Goal: Navigation & Orientation: Find specific page/section

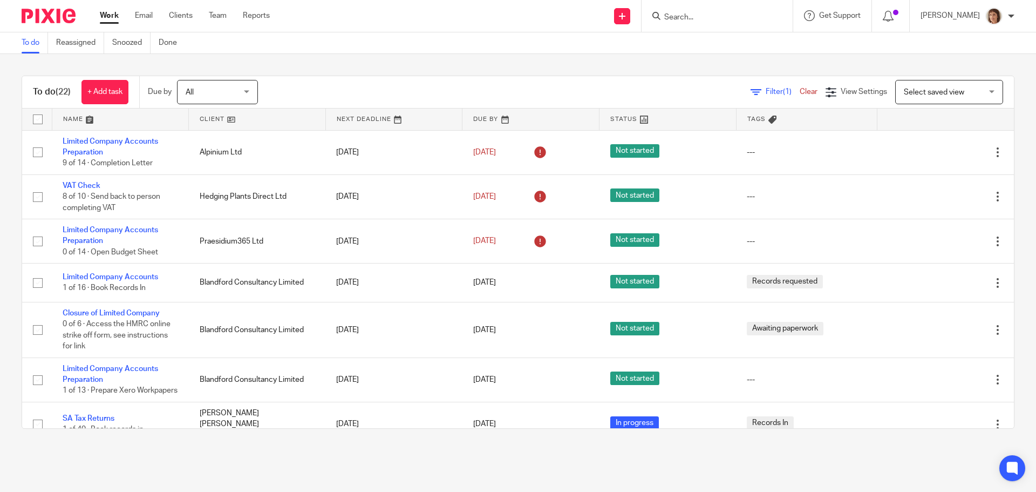
click at [695, 14] on input "Search" at bounding box center [711, 18] width 97 height 10
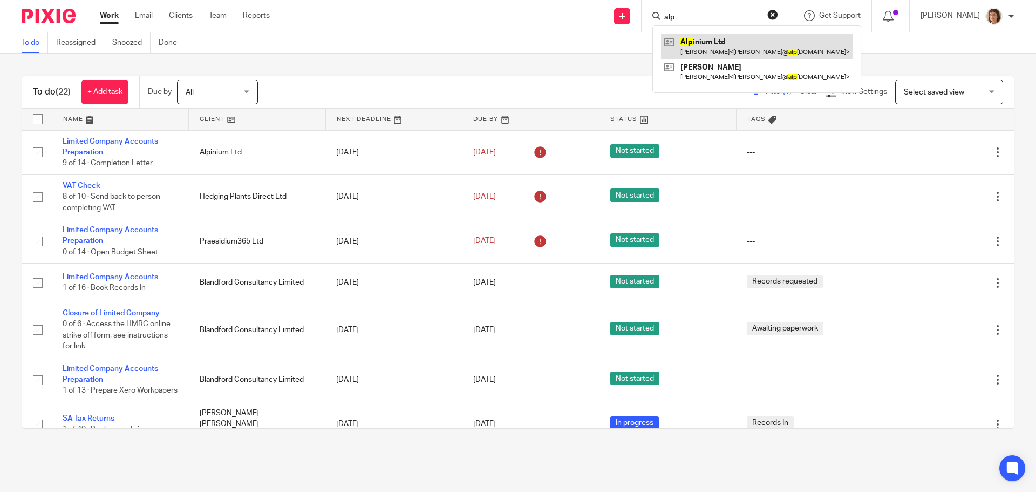
type input "alp"
click at [731, 55] on link at bounding box center [757, 46] width 192 height 25
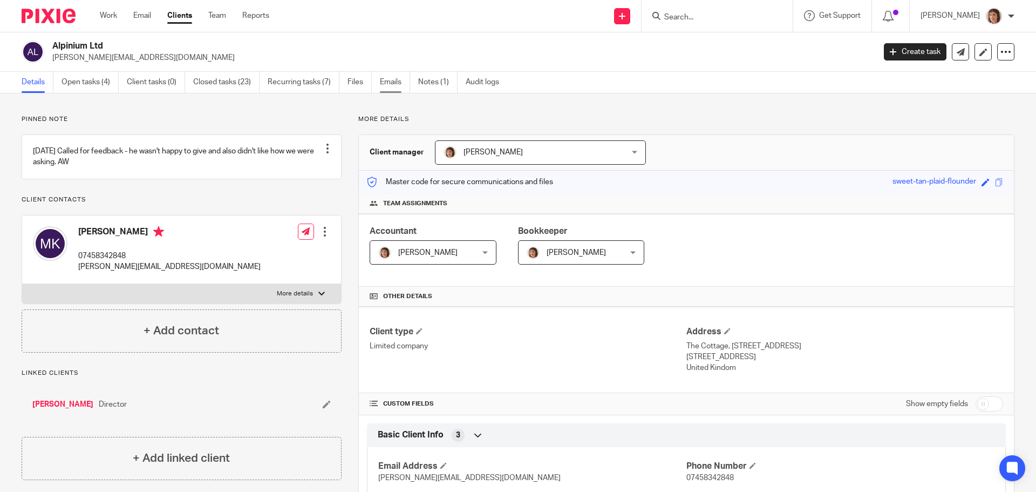
click at [399, 84] on link "Emails" at bounding box center [395, 82] width 30 height 21
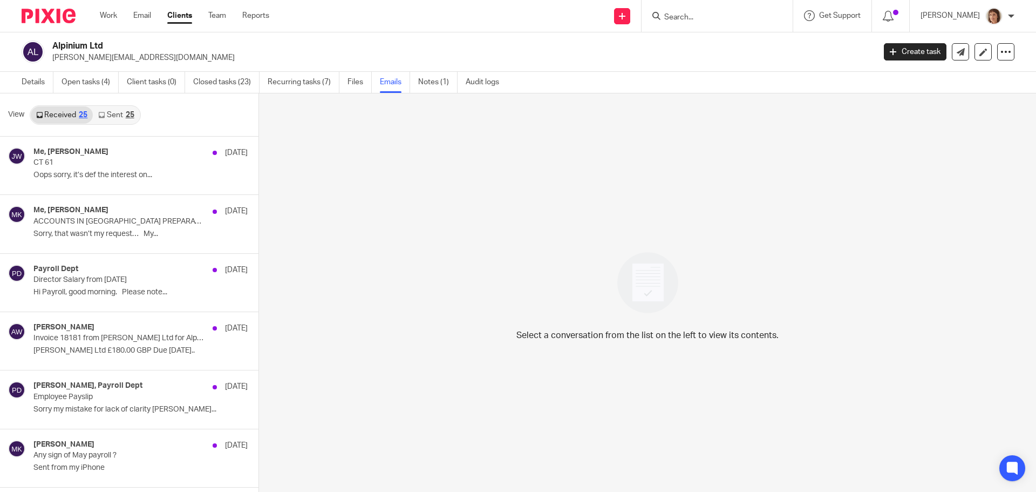
click at [684, 24] on div at bounding box center [717, 16] width 151 height 32
drag, startPoint x: 685, startPoint y: 24, endPoint x: 690, endPoint y: 15, distance: 11.1
click at [690, 15] on div at bounding box center [717, 16] width 151 height 32
click at [700, 21] on input "Search" at bounding box center [711, 18] width 97 height 10
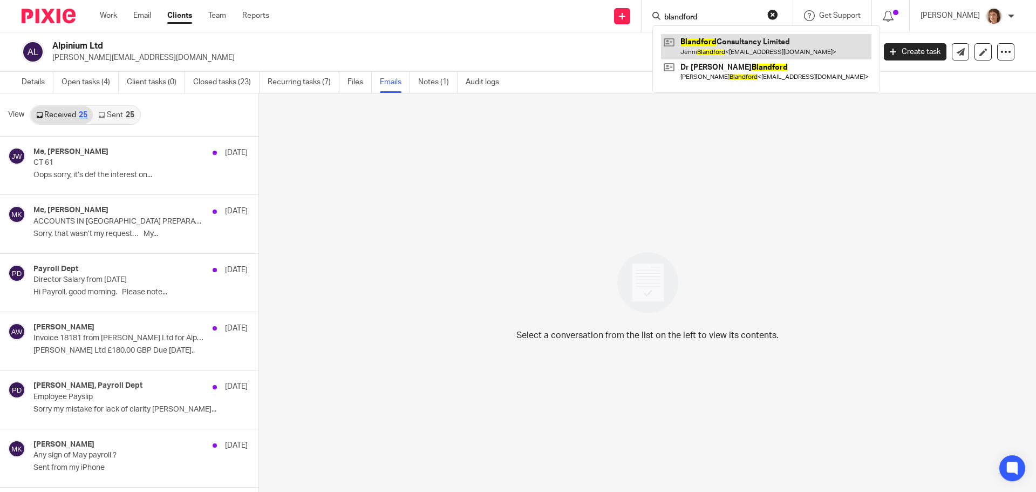
type input "blandford"
click at [792, 45] on link at bounding box center [766, 46] width 210 height 25
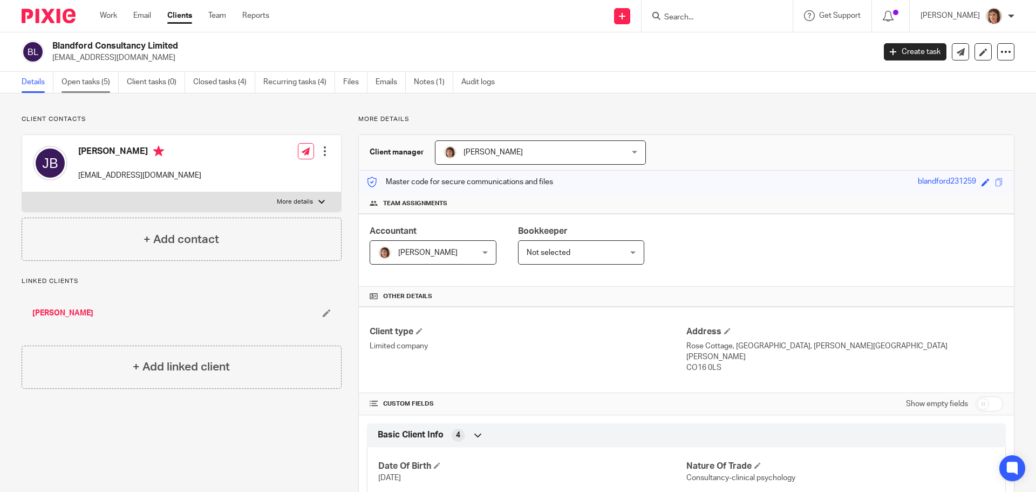
click at [97, 80] on link "Open tasks (5)" at bounding box center [90, 82] width 57 height 21
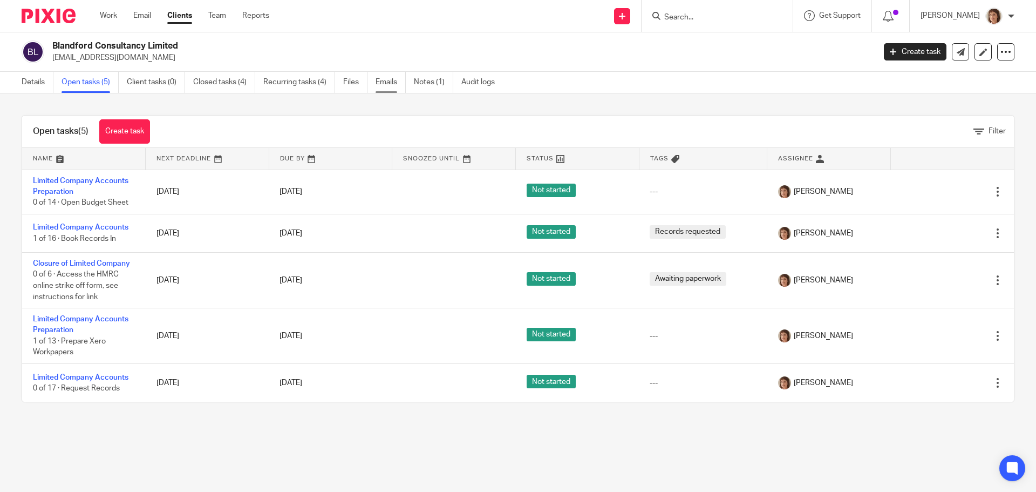
click at [388, 80] on link "Emails" at bounding box center [391, 82] width 30 height 21
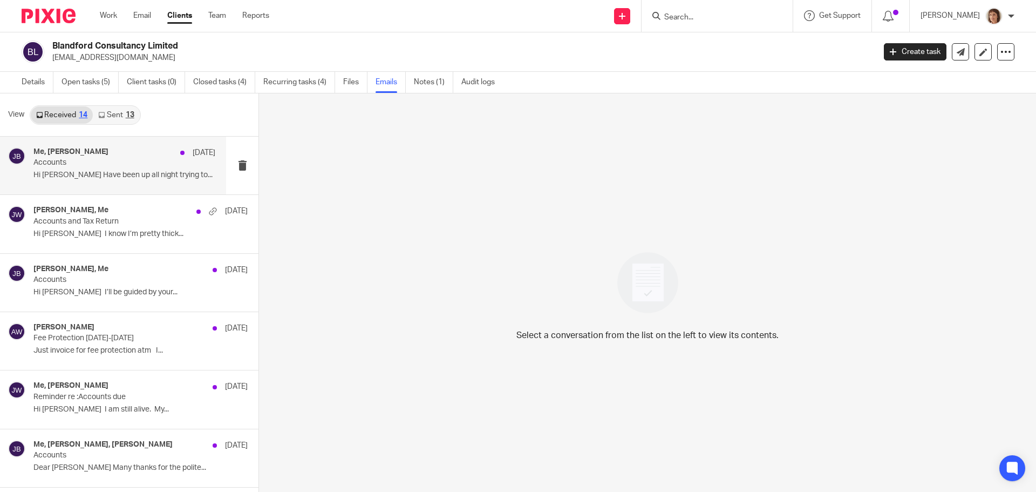
click at [96, 160] on p "Accounts" at bounding box center [106, 162] width 146 height 9
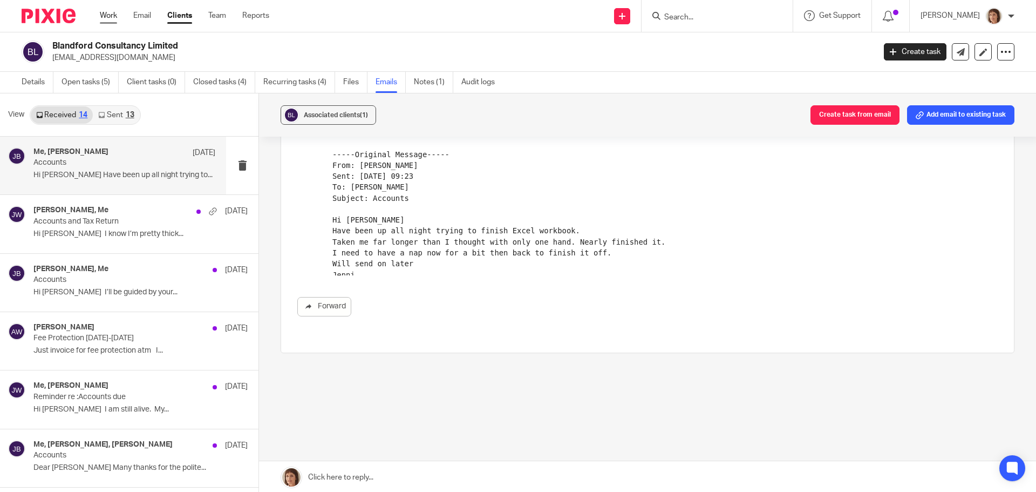
click at [110, 15] on link "Work" at bounding box center [108, 15] width 17 height 11
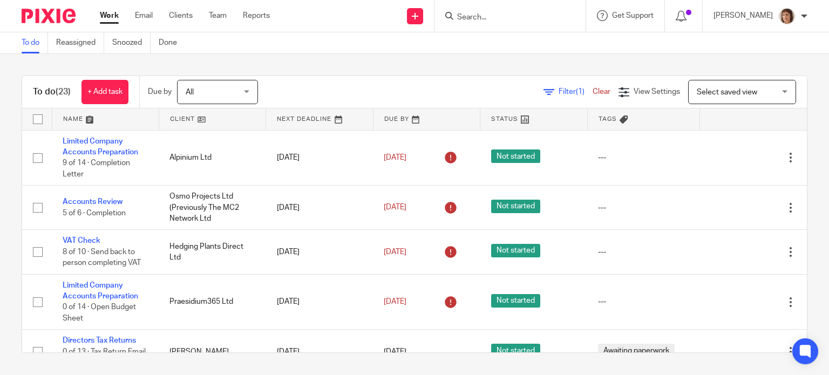
click at [495, 22] on div at bounding box center [509, 16] width 151 height 32
click at [482, 12] on form at bounding box center [513, 15] width 115 height 13
click at [473, 17] on input "Search" at bounding box center [504, 18] width 97 height 10
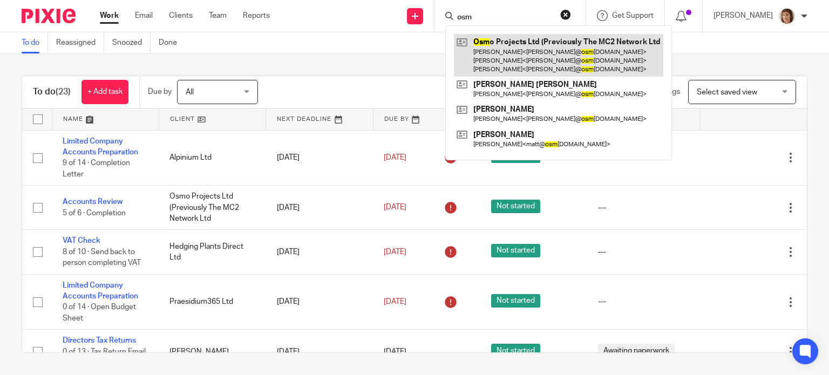
type input "osm"
click at [552, 35] on link at bounding box center [558, 55] width 209 height 43
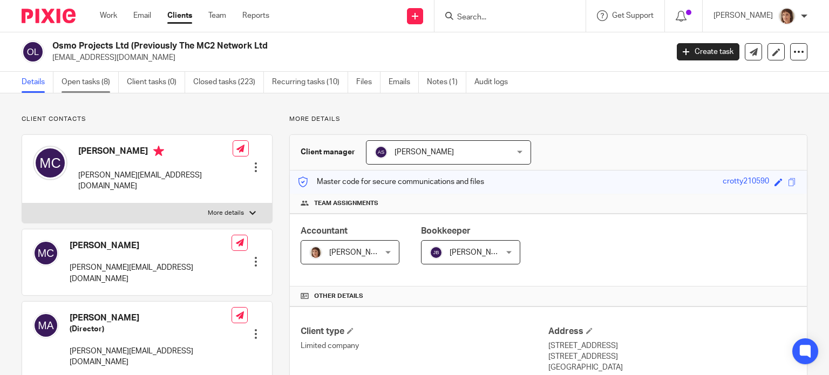
click at [92, 81] on link "Open tasks (8)" at bounding box center [90, 82] width 57 height 21
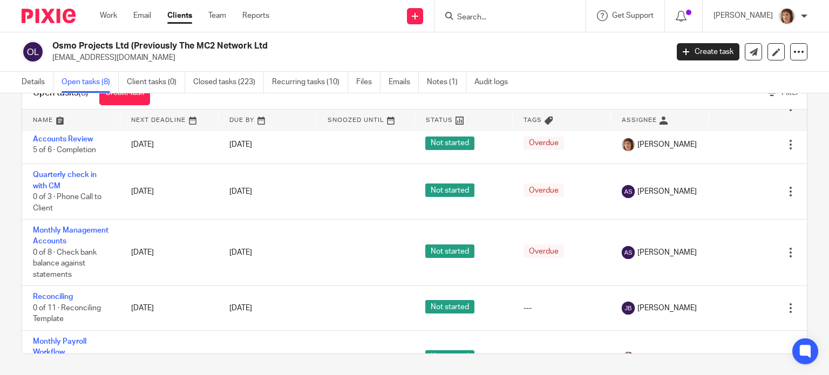
scroll to position [206, 0]
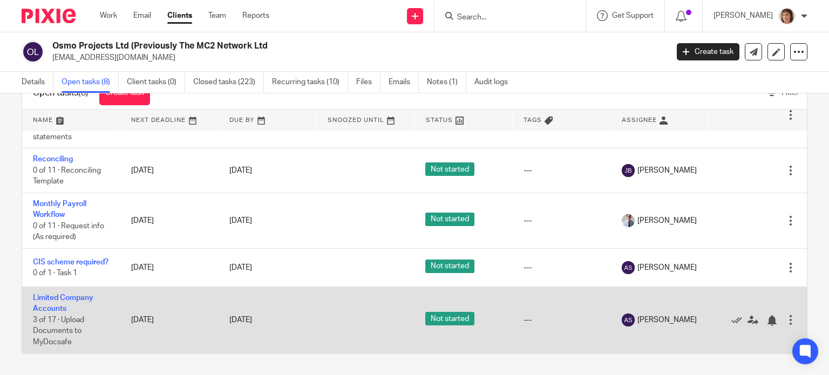
click at [64, 301] on td "Limited Company Accounts 3 of 17 · Upload Documents to MyDocsafe" at bounding box center [71, 320] width 98 height 66
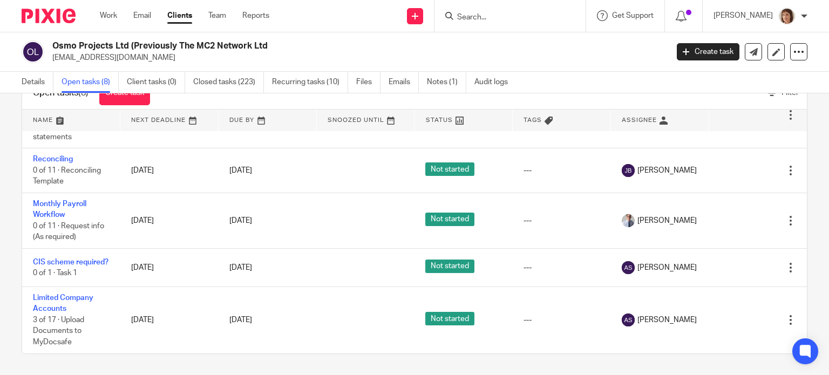
click at [479, 17] on input "Search" at bounding box center [504, 18] width 97 height 10
click at [510, 14] on input "Search" at bounding box center [504, 18] width 97 height 10
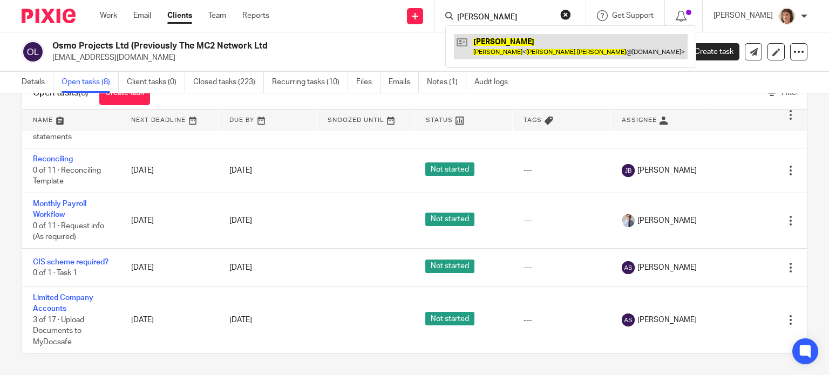
type input "tony charles"
click at [486, 49] on link at bounding box center [571, 46] width 234 height 25
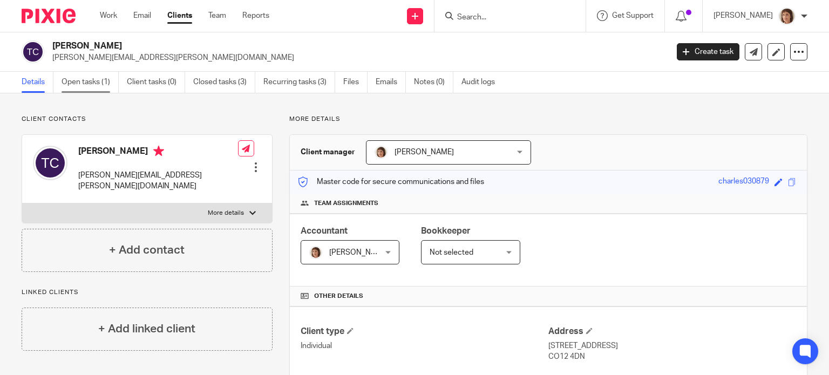
click at [85, 83] on link "Open tasks (1)" at bounding box center [90, 82] width 57 height 21
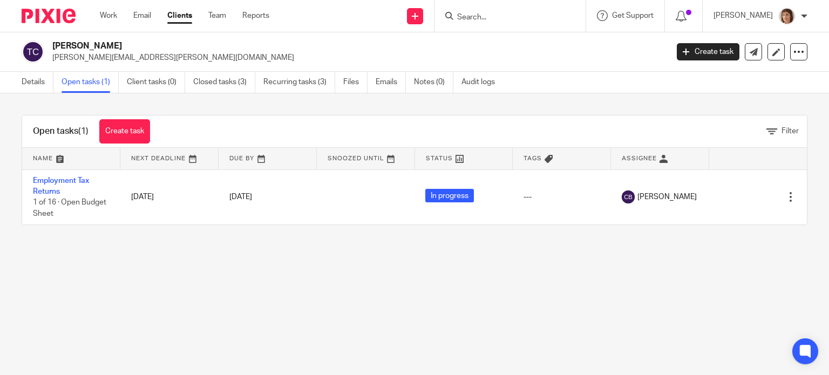
click at [503, 19] on input "Search" at bounding box center [504, 18] width 97 height 10
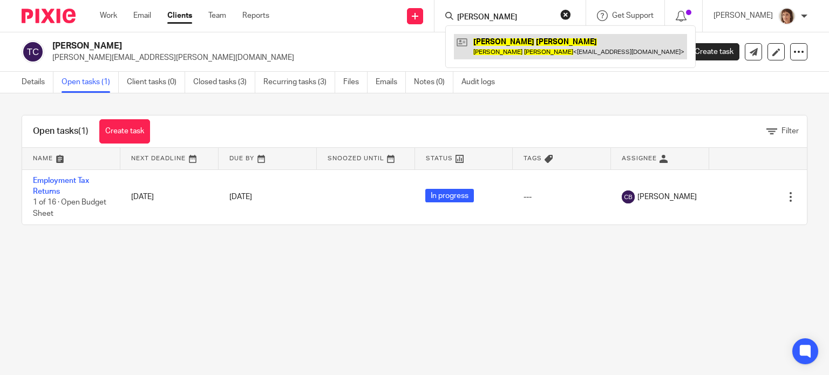
type input "[PERSON_NAME]"
click at [494, 37] on link at bounding box center [570, 46] width 233 height 25
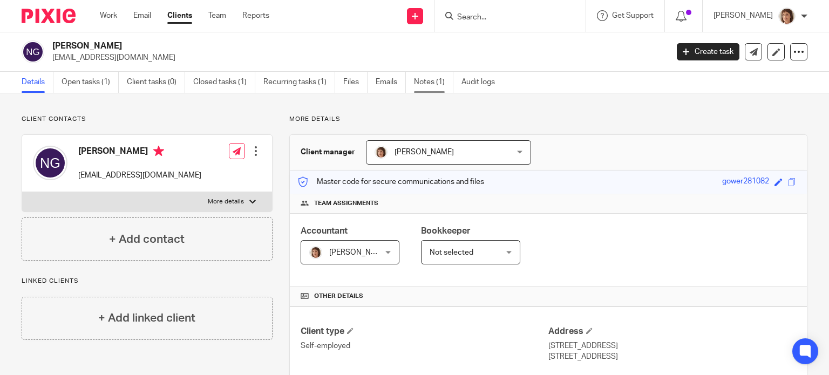
click at [430, 78] on link "Notes (1)" at bounding box center [433, 82] width 39 height 21
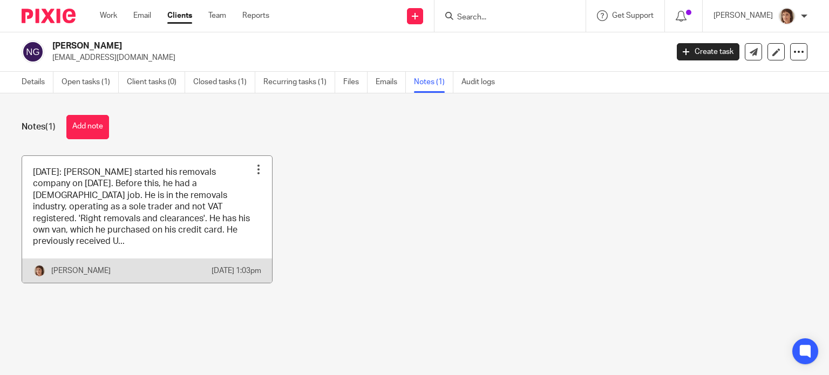
click at [256, 167] on div at bounding box center [258, 169] width 11 height 11
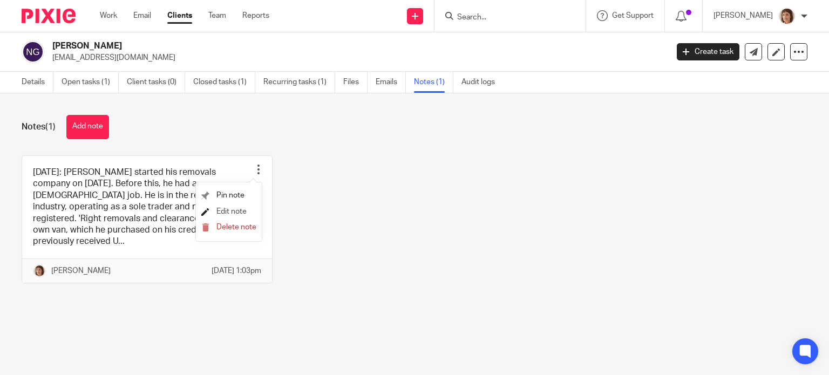
click at [237, 211] on span "Edit note" at bounding box center [231, 212] width 30 height 8
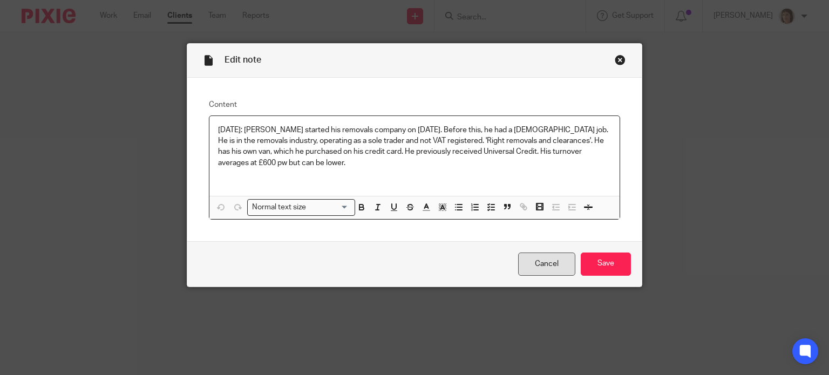
click at [544, 267] on link "Cancel" at bounding box center [546, 264] width 57 height 23
